Goal: Find specific page/section: Find specific page/section

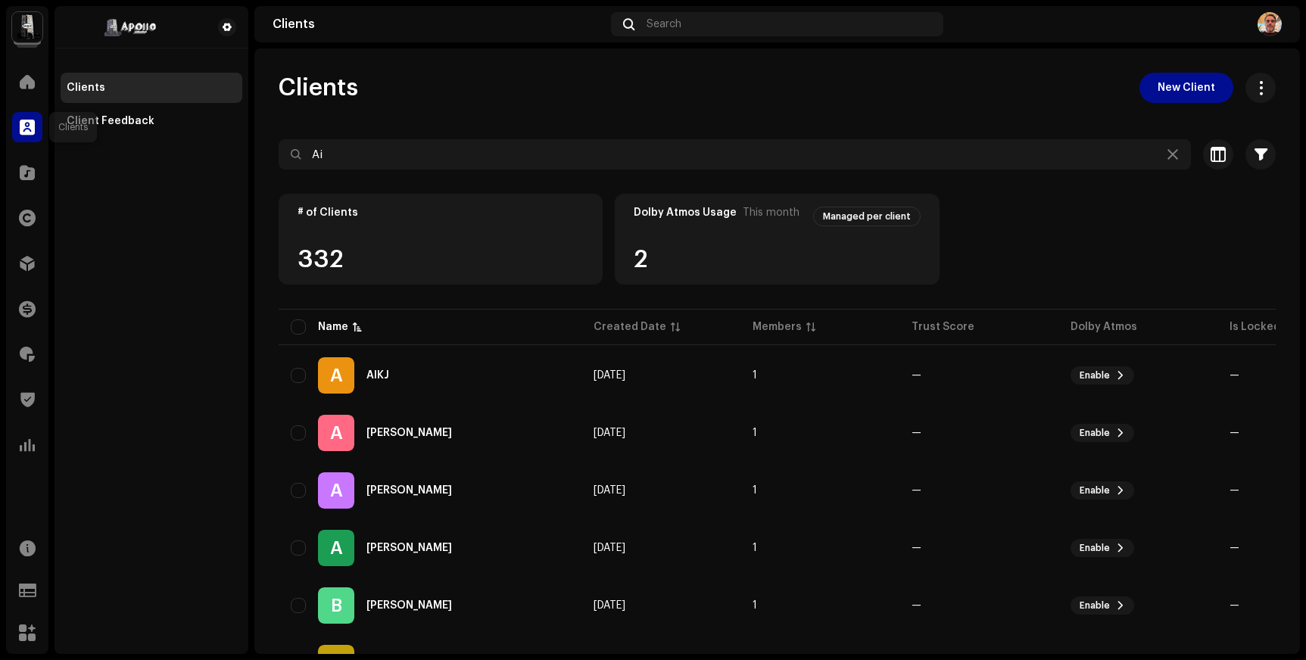
click at [29, 126] on span at bounding box center [27, 127] width 15 height 12
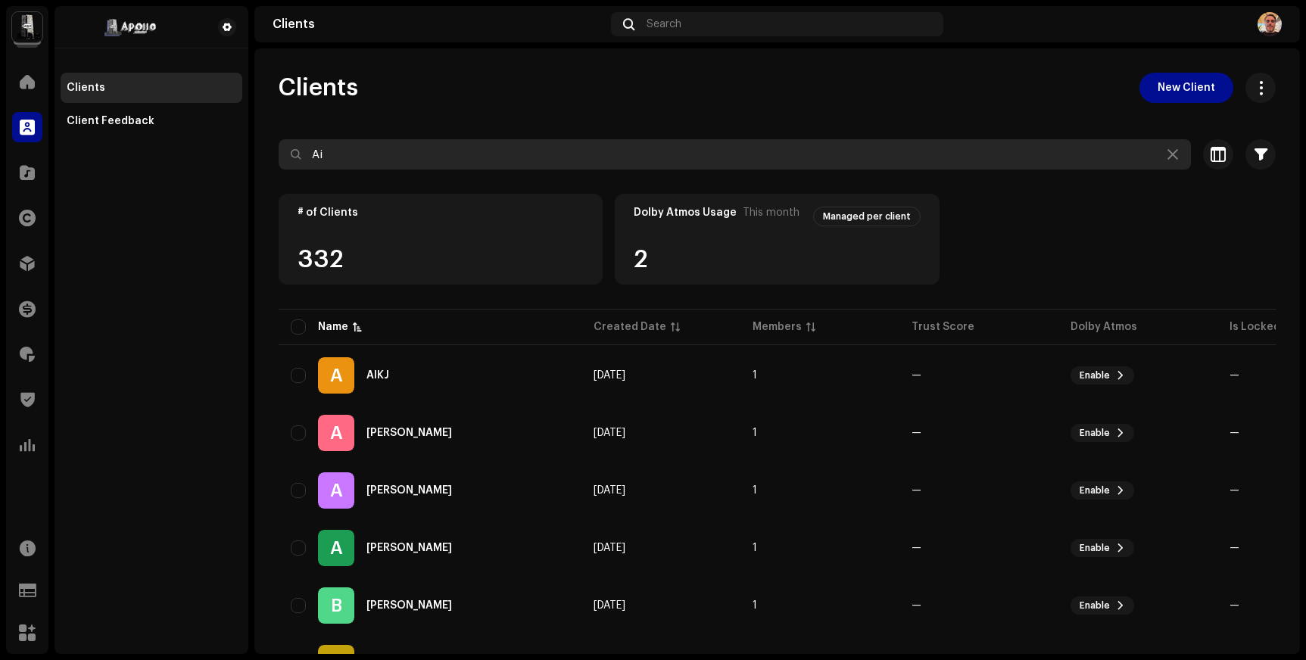
click at [426, 142] on input "Ai" at bounding box center [735, 154] width 912 height 30
paste input "Laeeqa"
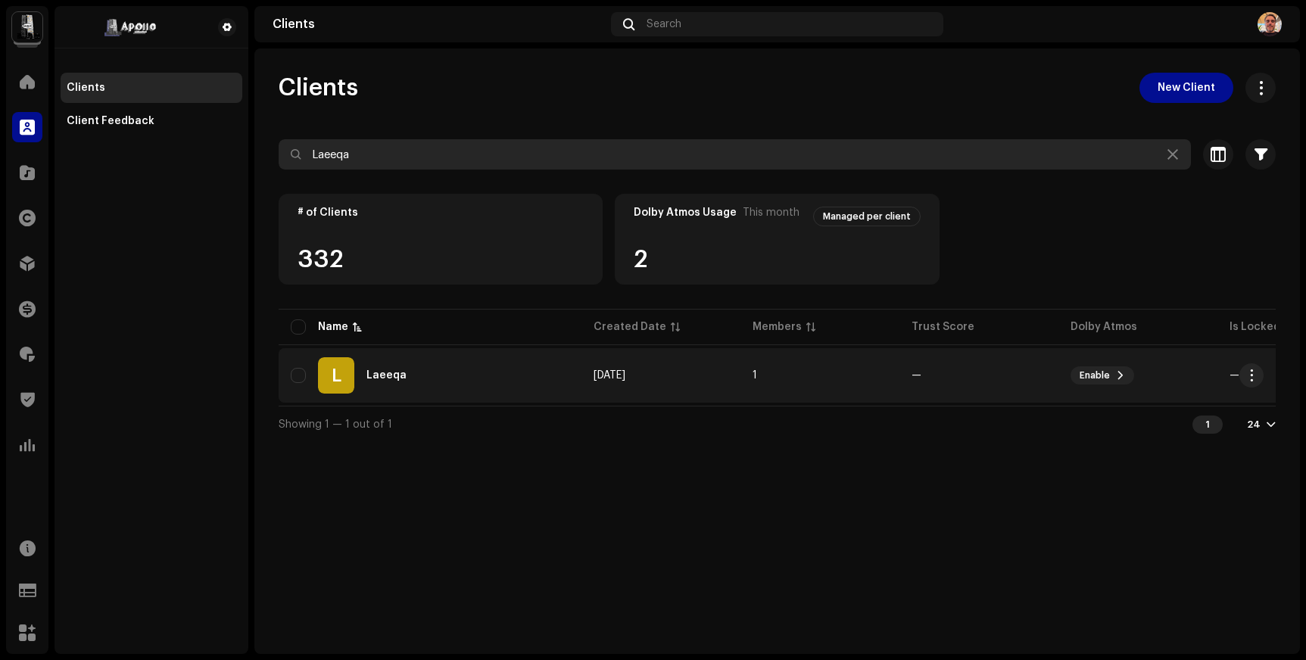
type input "Laeeqa"
click at [409, 384] on div "L Laeeqa" at bounding box center [430, 375] width 279 height 36
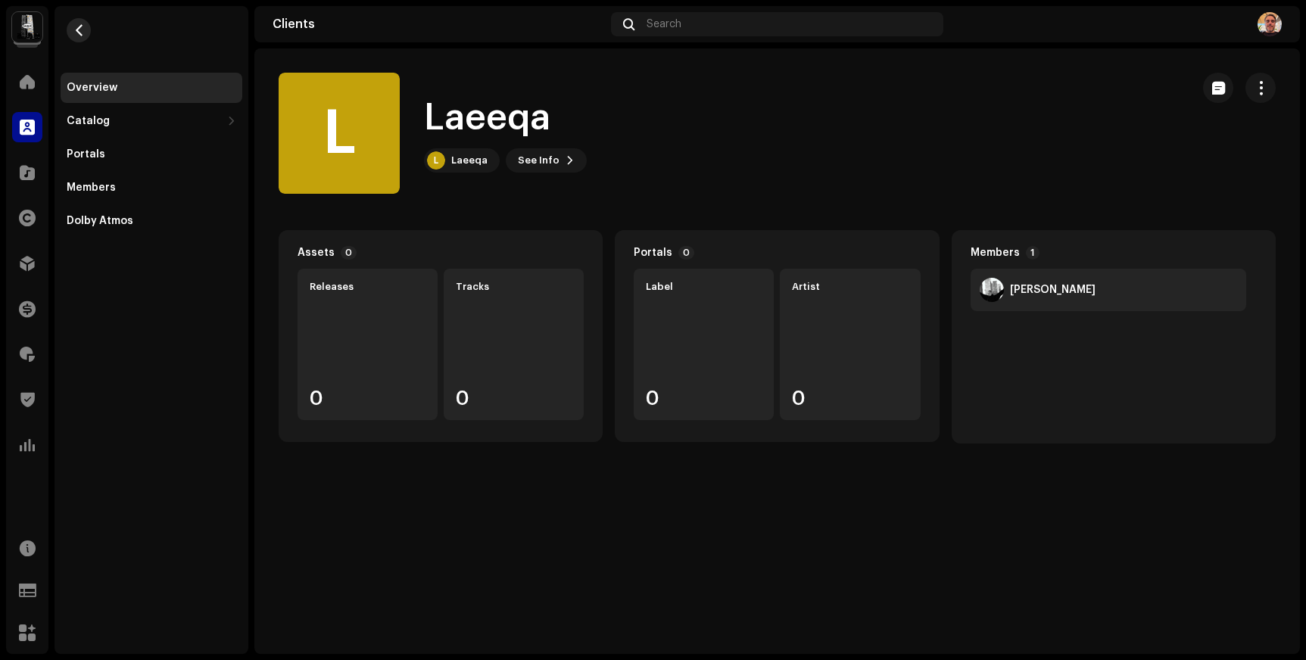
click at [82, 41] on button "button" at bounding box center [79, 30] width 24 height 24
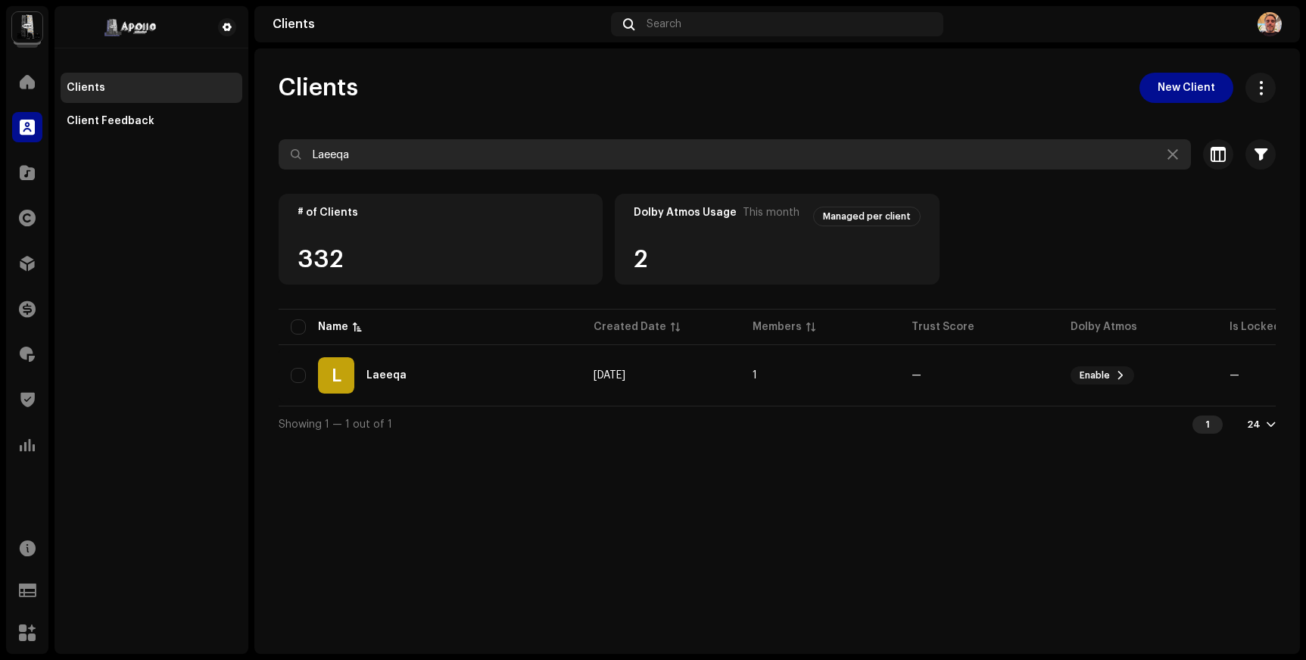
click at [402, 163] on input "Laeeqa" at bounding box center [735, 154] width 912 height 30
click at [889, 153] on input "[PERSON_NAME]" at bounding box center [735, 154] width 912 height 30
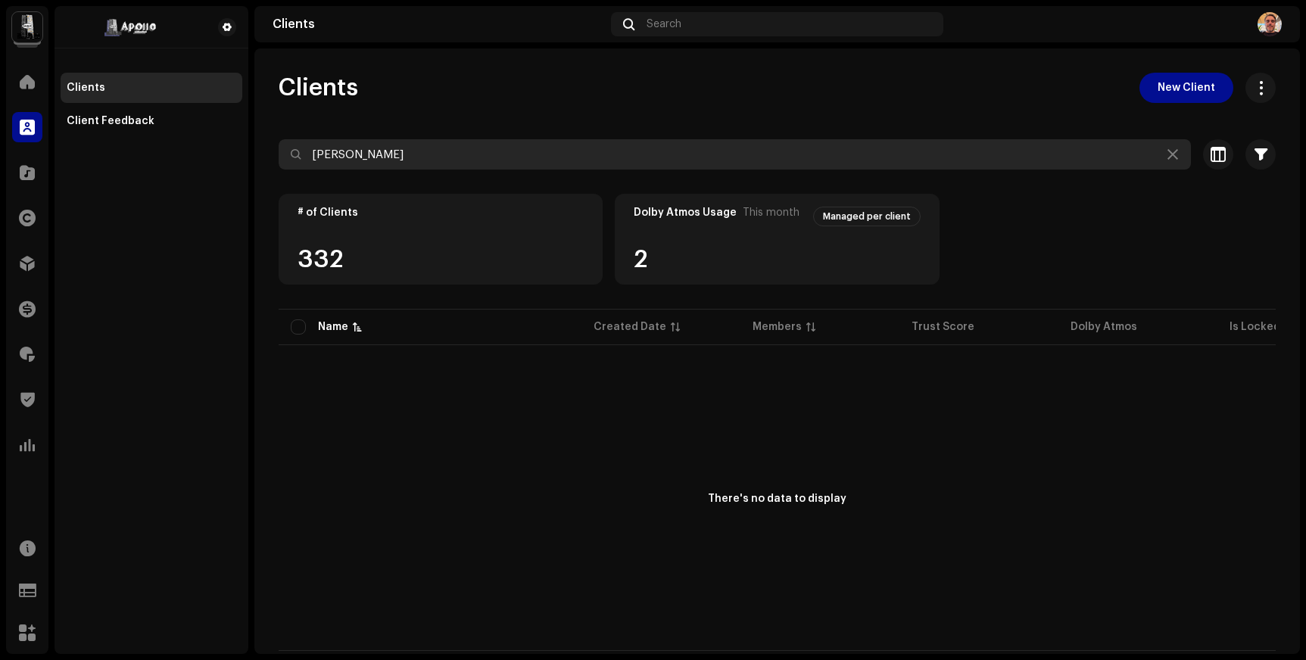
click at [889, 153] on input "[PERSON_NAME]" at bounding box center [735, 154] width 912 height 30
paste input "Paradise Circus"
type input "Paradise Circus"
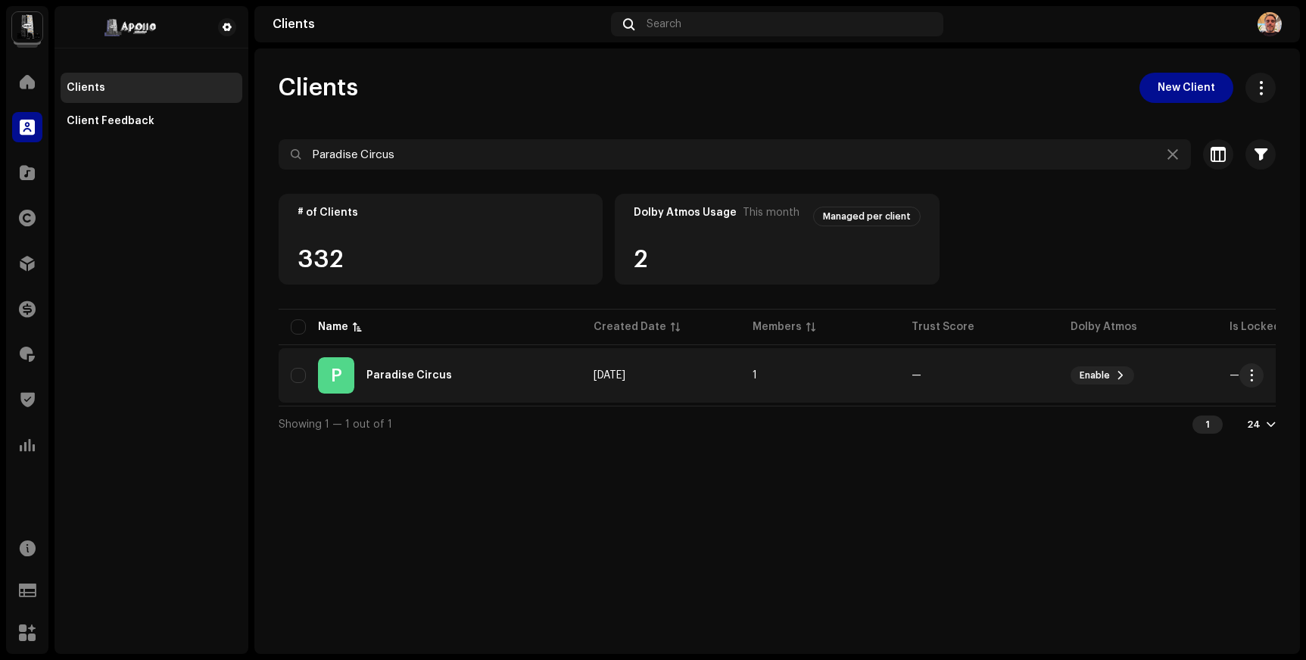
click at [396, 370] on div "Paradise Circus" at bounding box center [409, 375] width 86 height 11
